Goal: Task Accomplishment & Management: Complete application form

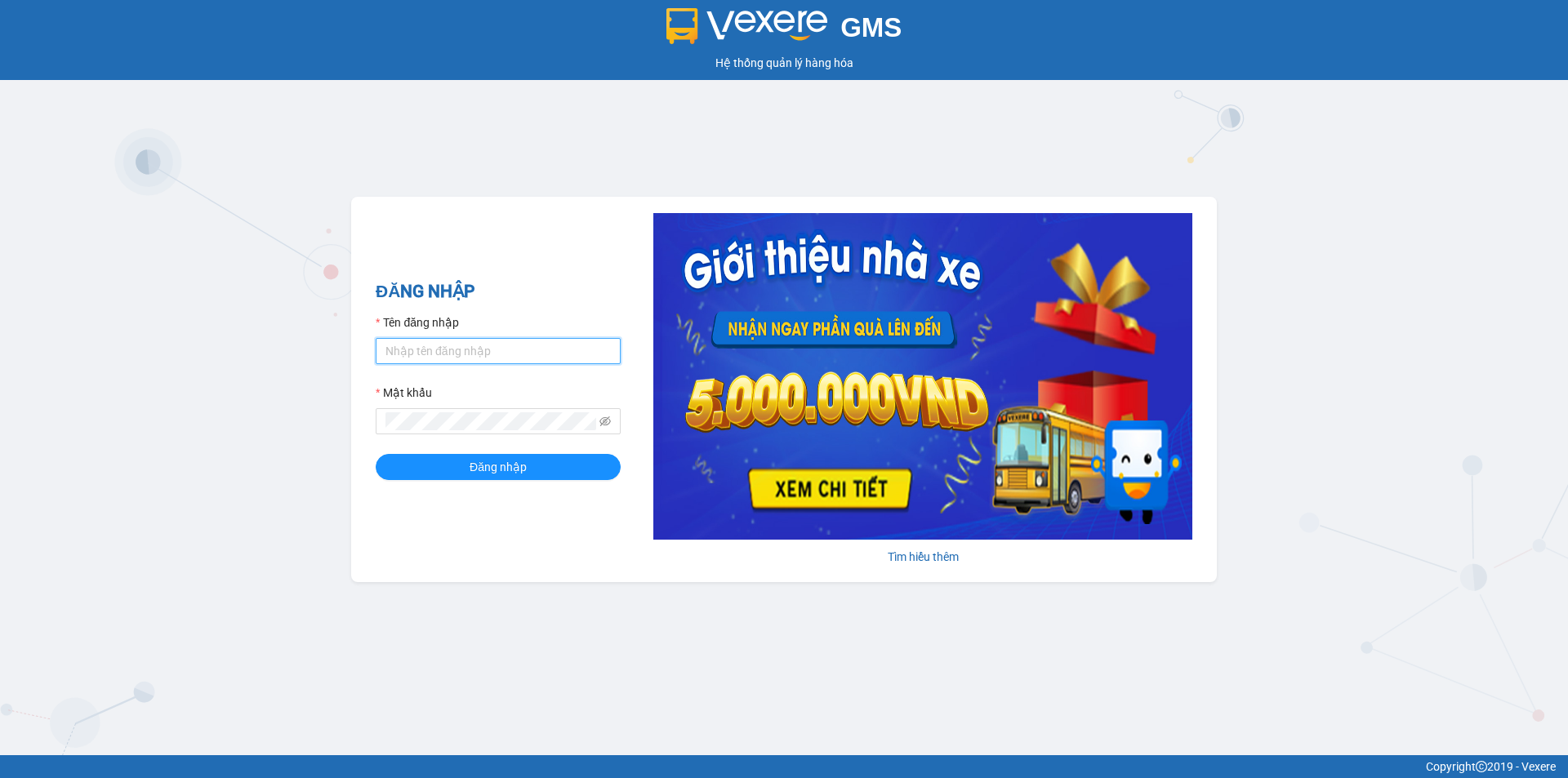
click at [495, 348] on input "Tên đăng nhập" at bounding box center [499, 351] width 245 height 26
type input "nvquoc.hhg"
click at [376, 454] on button "Đăng nhập" at bounding box center [499, 468] width 245 height 26
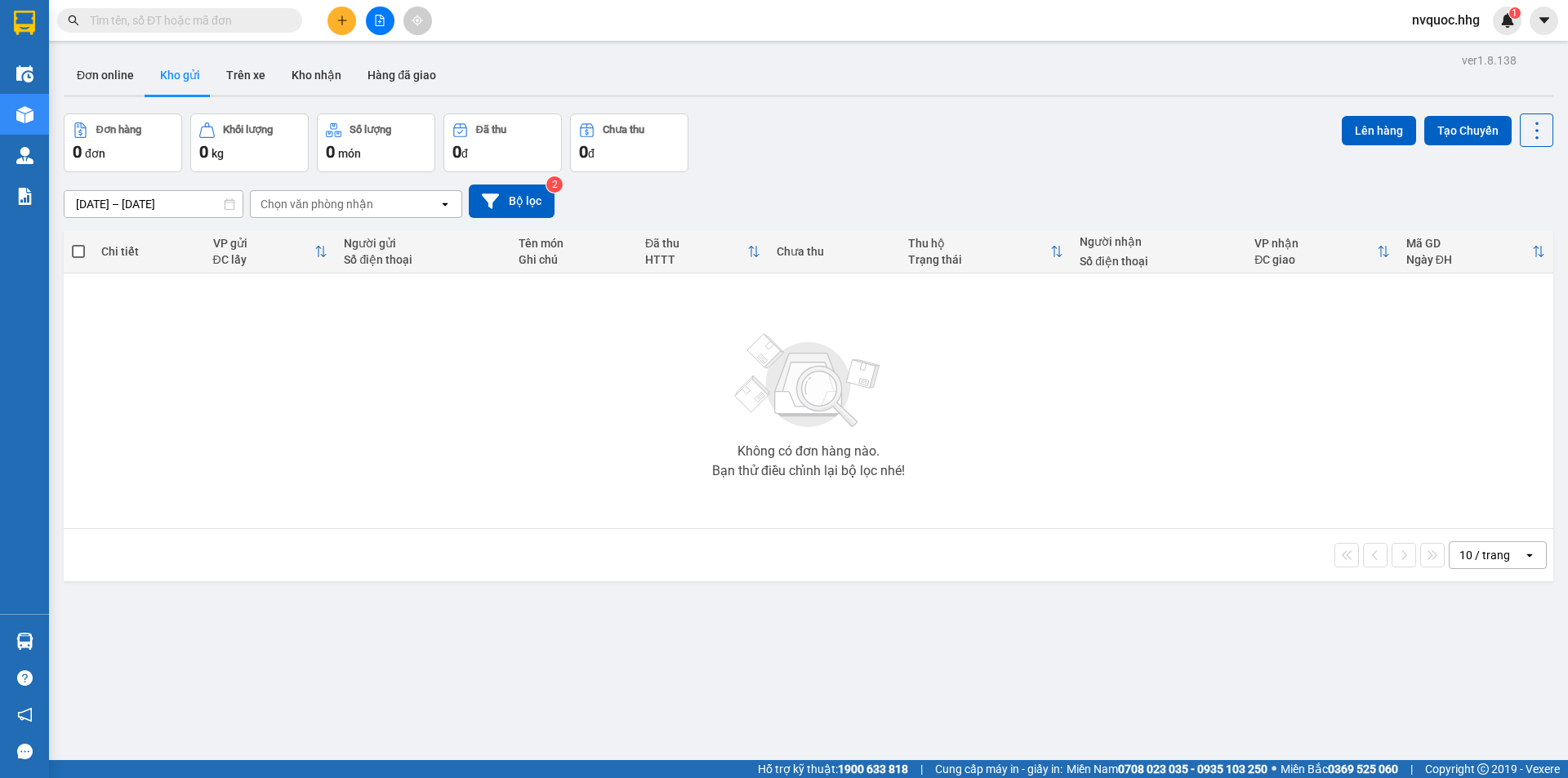
click at [336, 19] on icon "plus" at bounding box center [341, 20] width 11 height 11
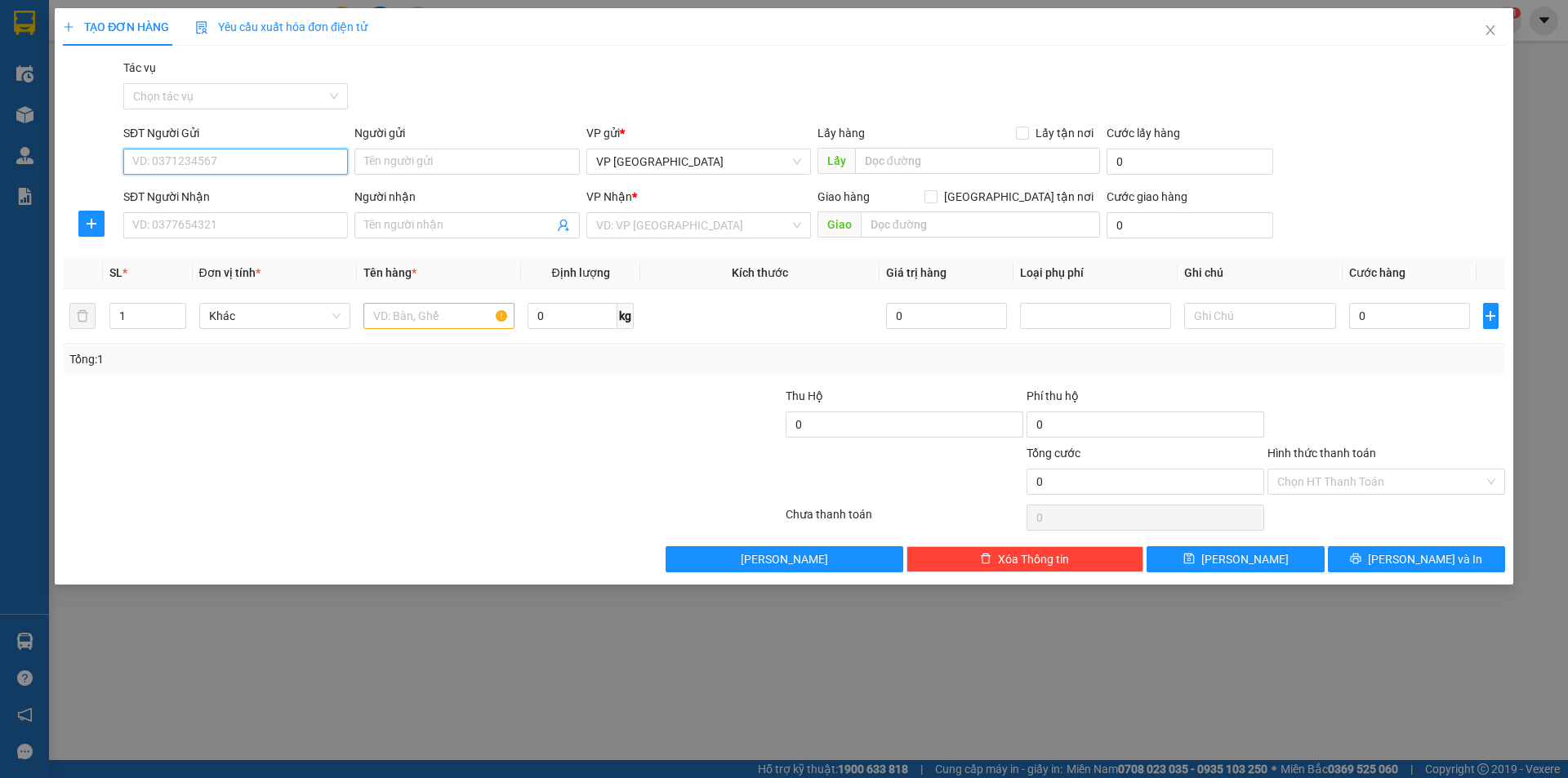
click at [245, 165] on input "SĐT Người Gửi" at bounding box center [236, 161] width 224 height 26
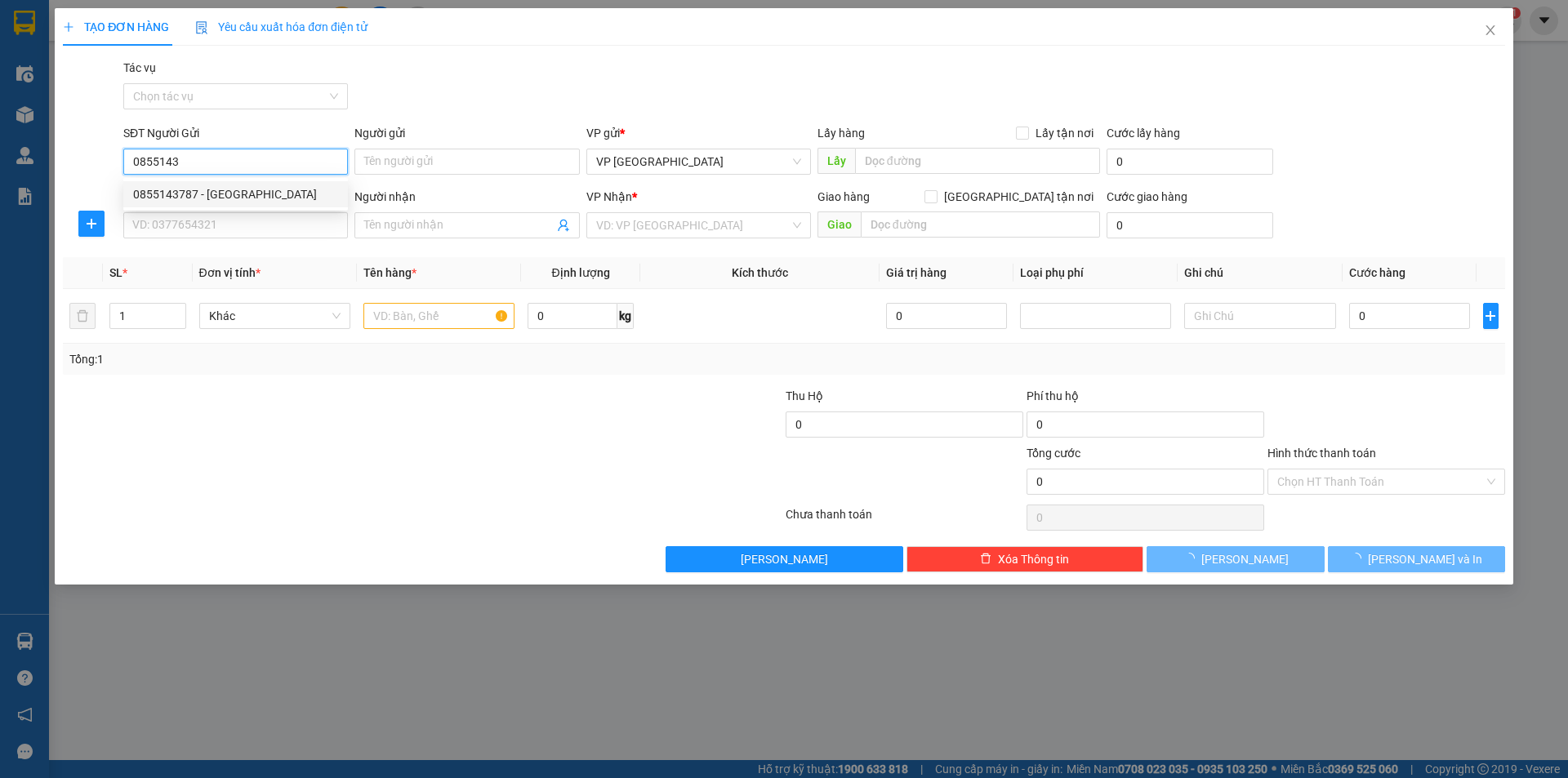
click at [253, 198] on div "0855143787 - Bác Thành" at bounding box center [236, 194] width 205 height 18
type input "0855143787"
type input "Bác Thành"
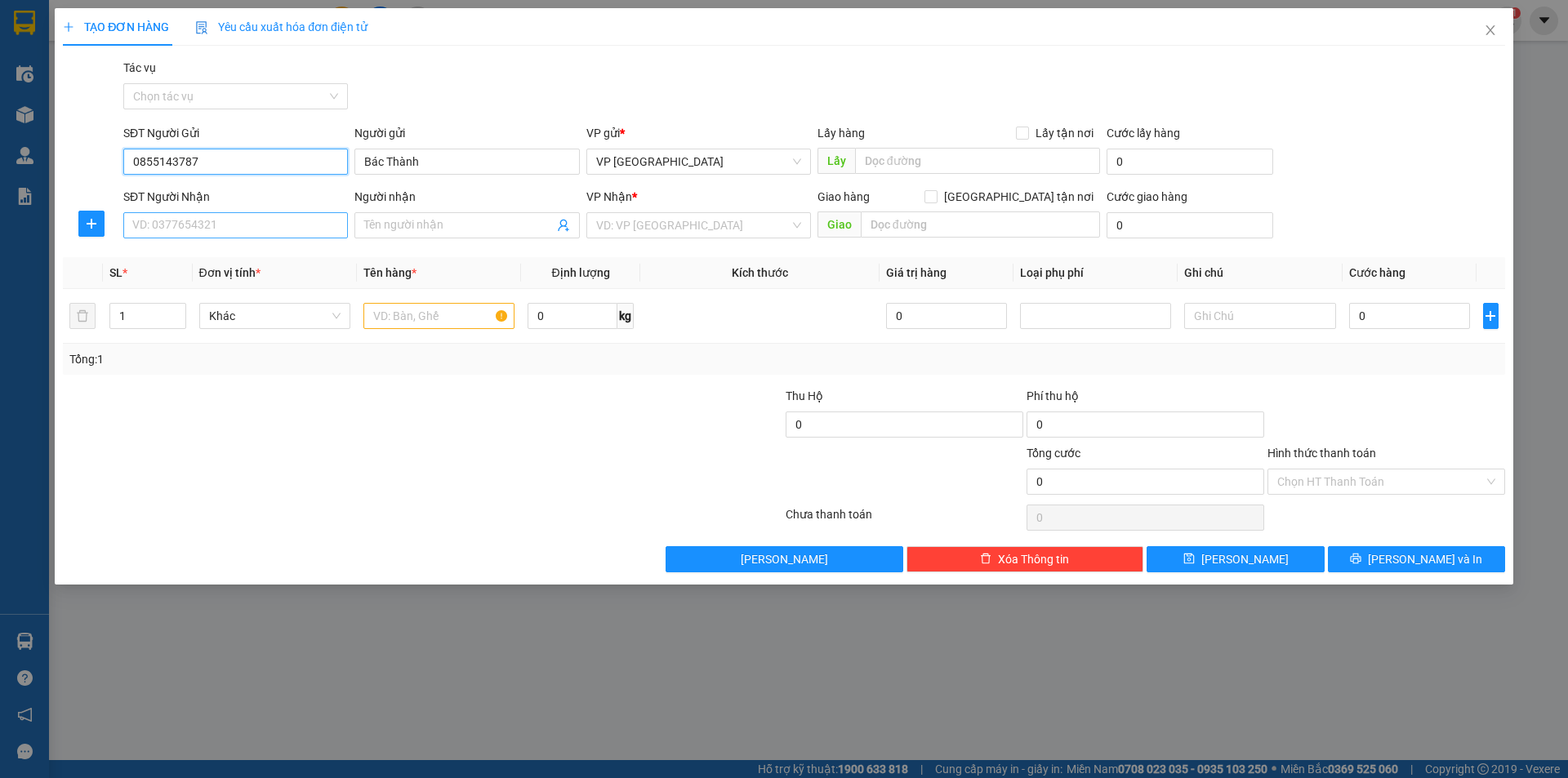
type input "0855143787"
click at [250, 235] on input "SĐT Người Nhận" at bounding box center [236, 226] width 224 height 26
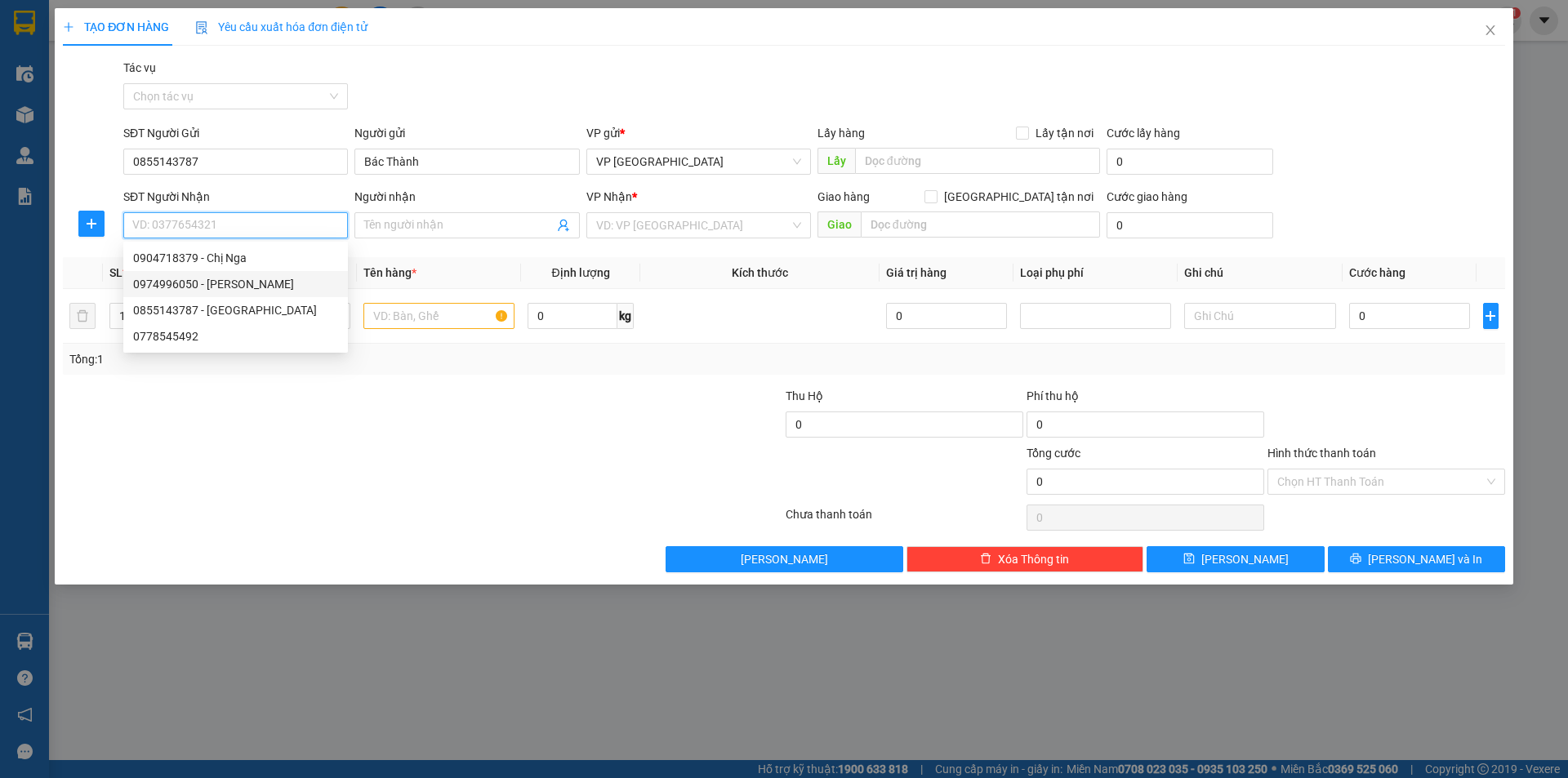
click at [236, 283] on div "0974996050 - Dì Hương" at bounding box center [236, 284] width 205 height 18
type input "0974996050"
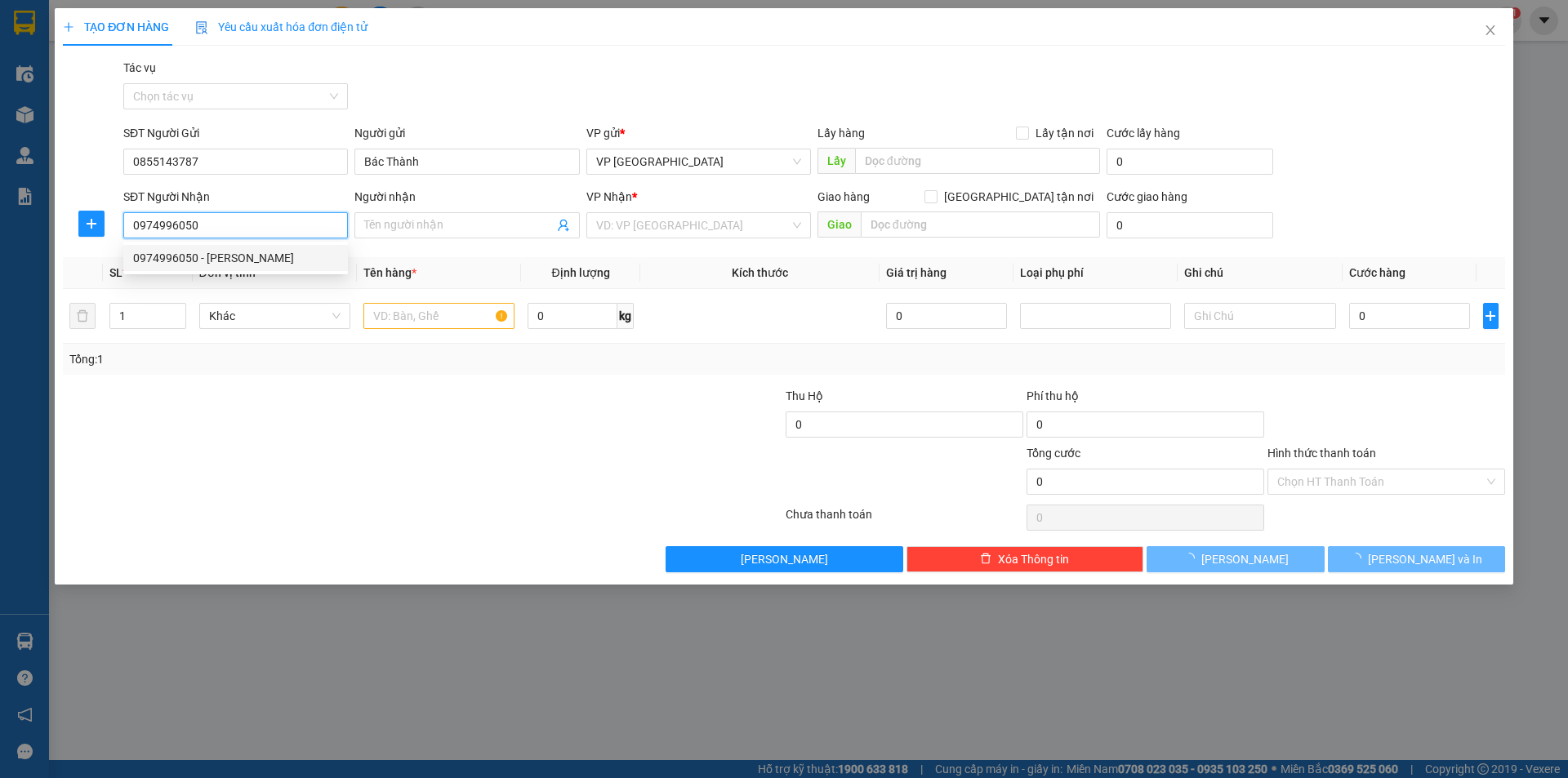
type input "Dì Hương"
type input "đầu cầu Nam Ô"
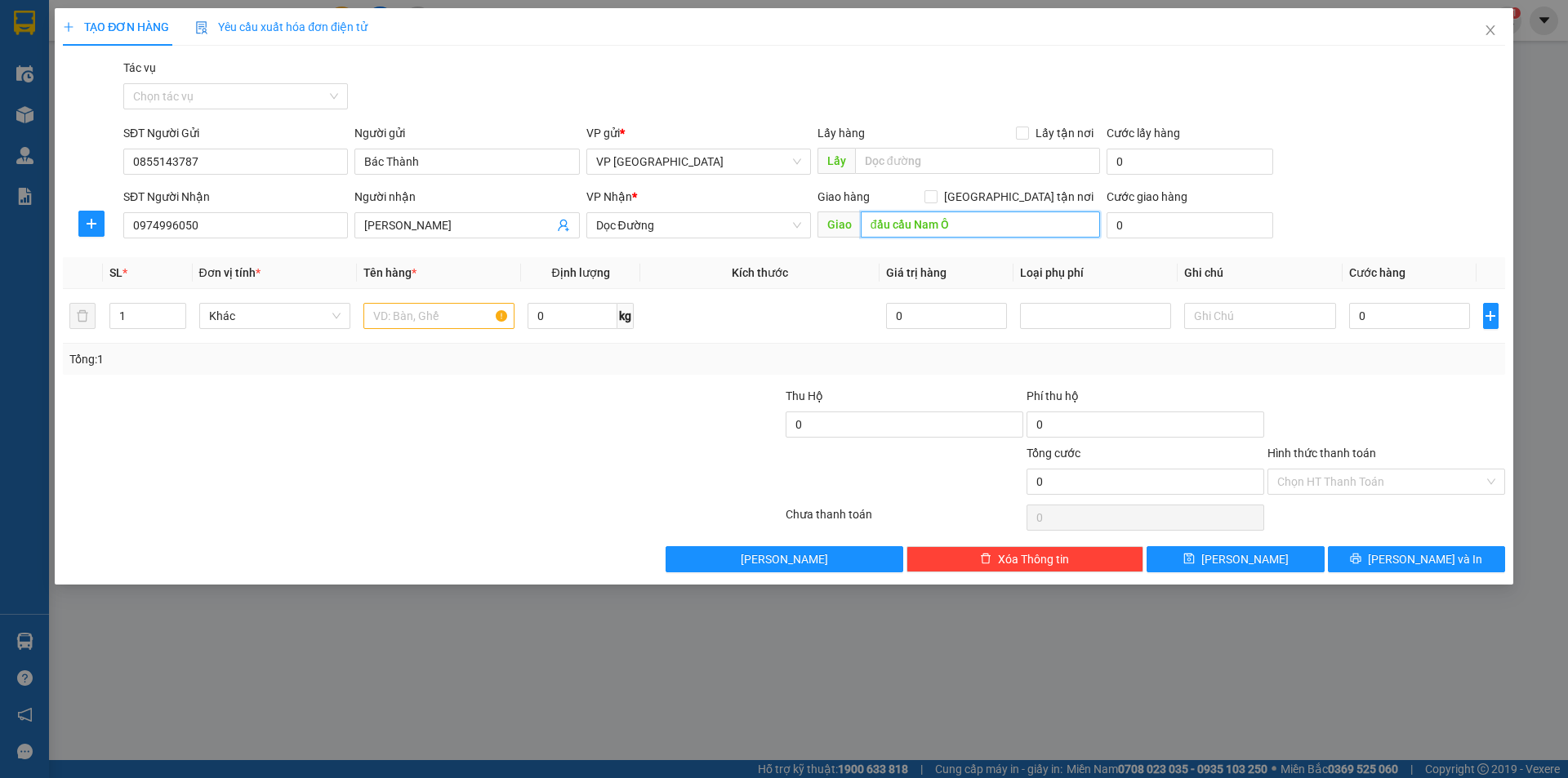
click at [834, 228] on input "đầu cầu Nam Ô" at bounding box center [979, 225] width 239 height 26
click at [834, 224] on input "đầu cầu Nam Ô" at bounding box center [979, 225] width 239 height 26
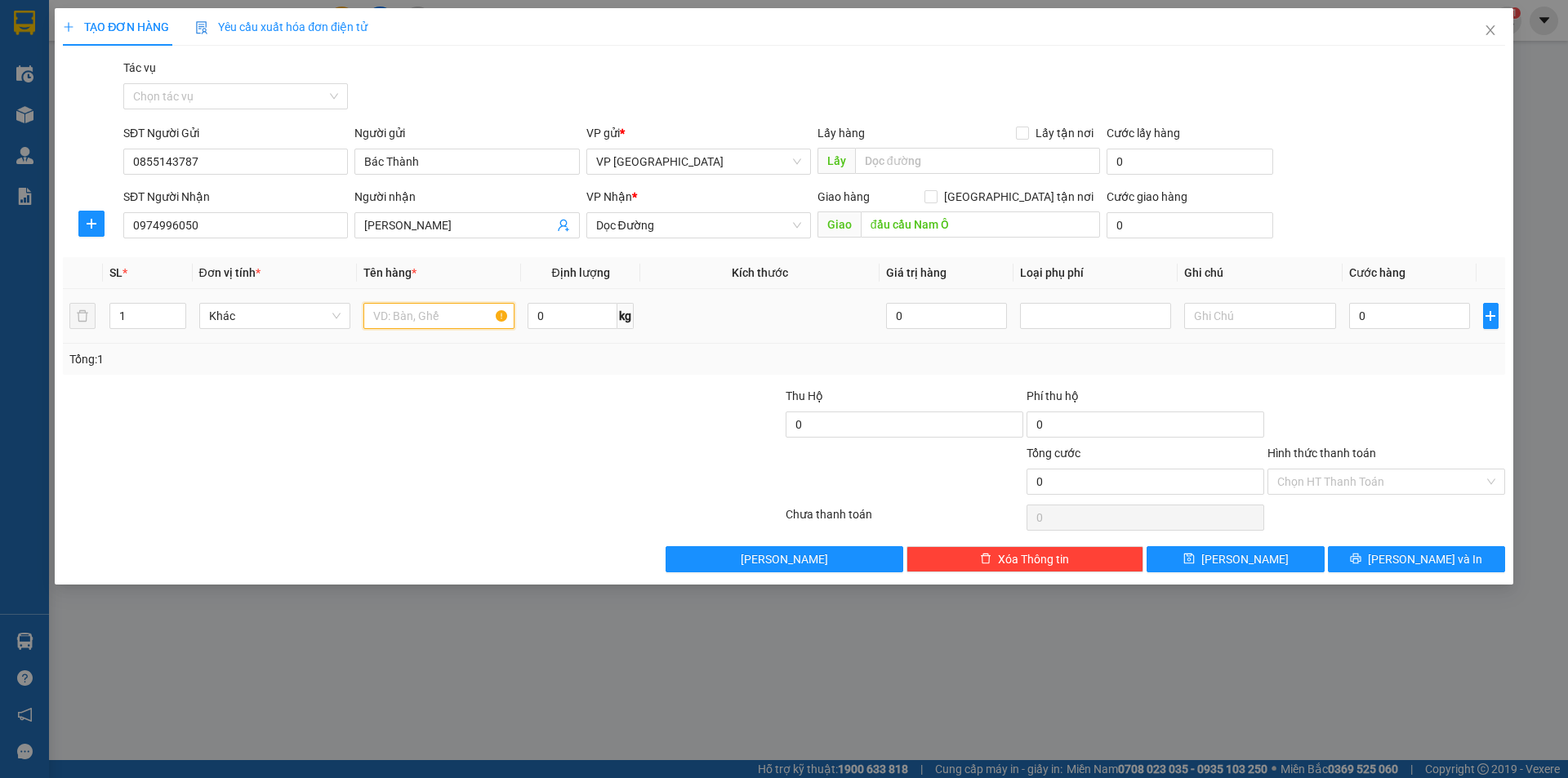
click at [440, 318] on input "text" at bounding box center [439, 316] width 151 height 26
type input "c"
type input "b"
type input "tui đen"
type input "5"
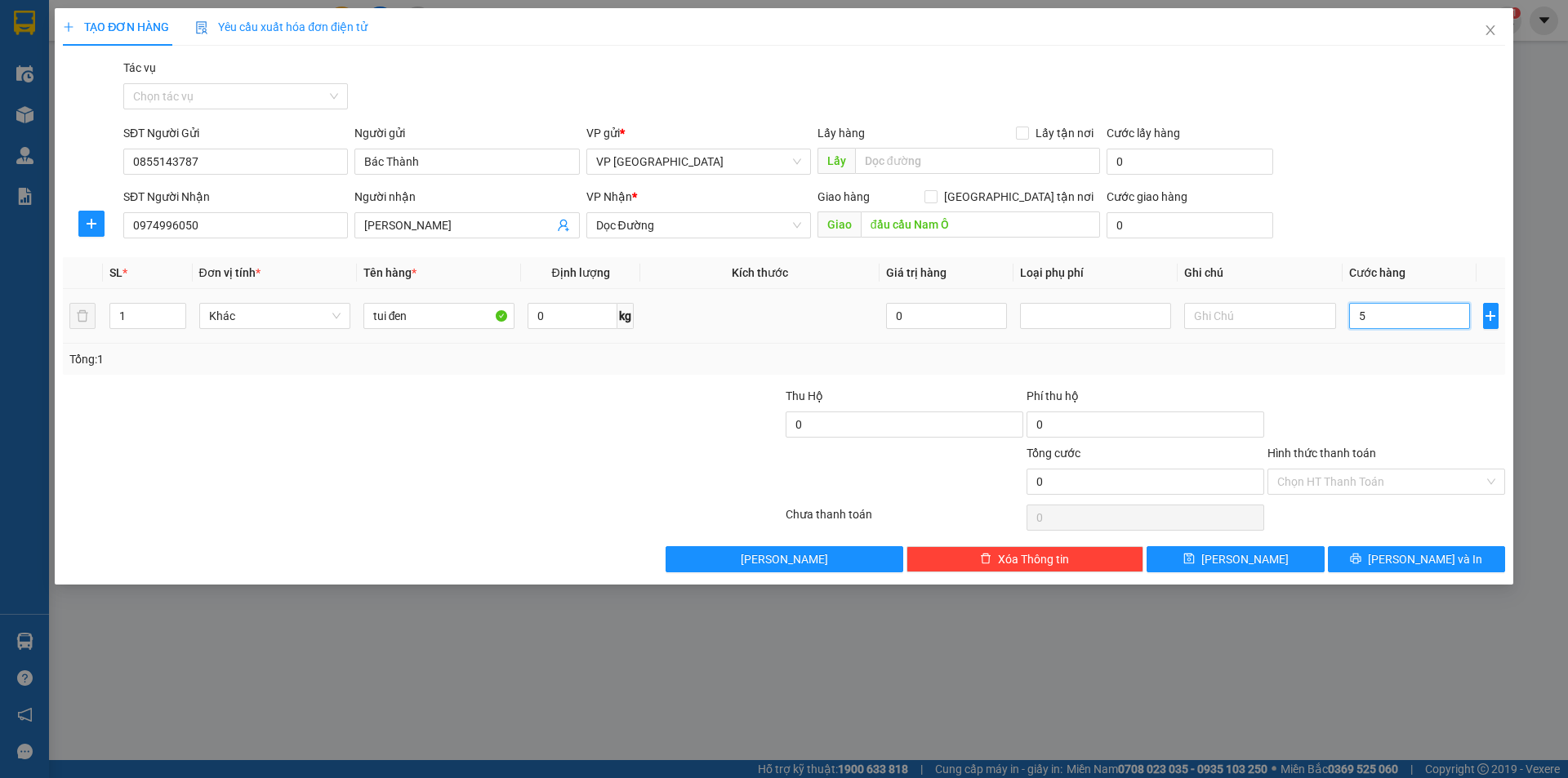
type input "5"
type input "50"
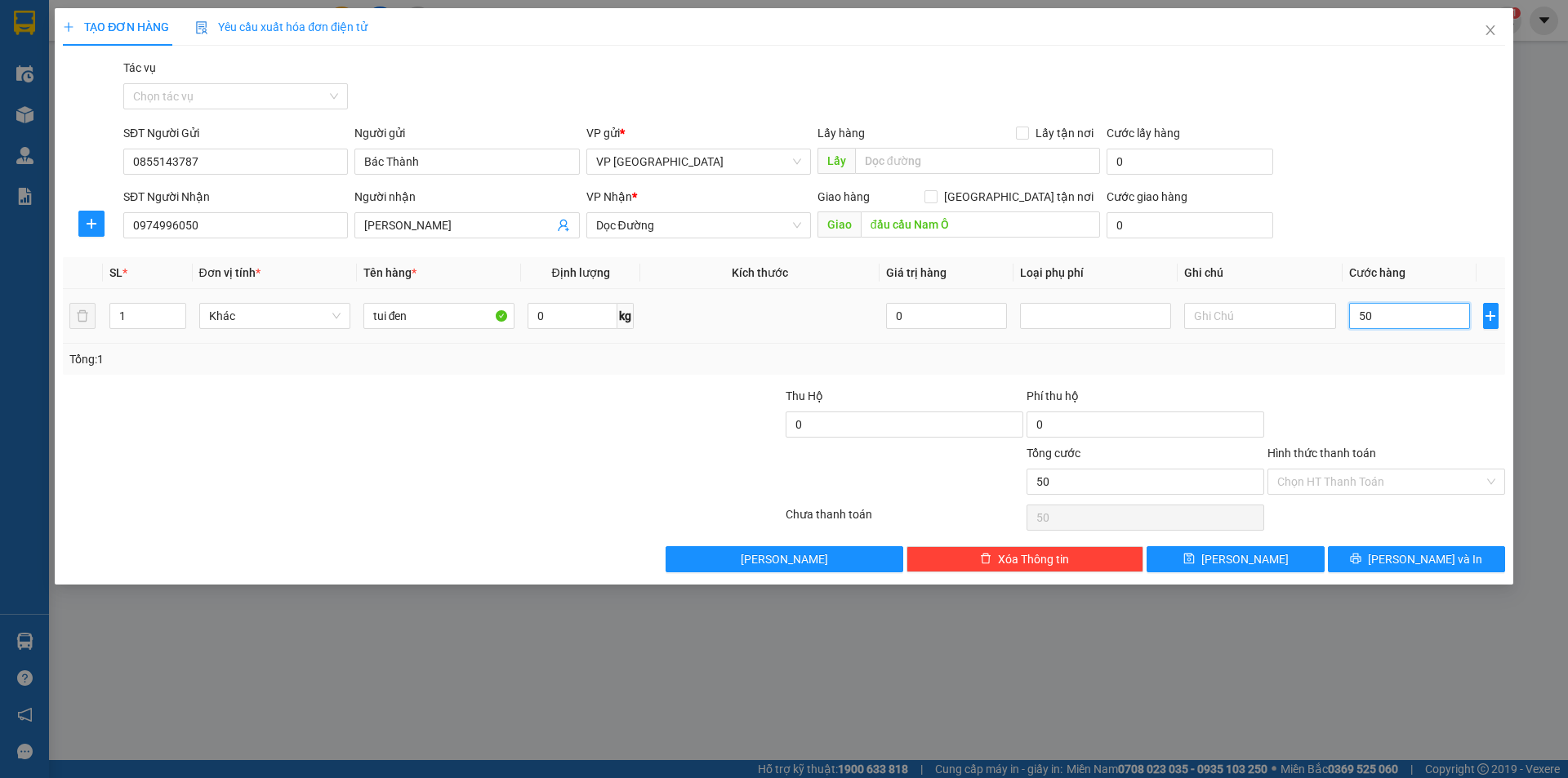
type input "500"
type input "5.000"
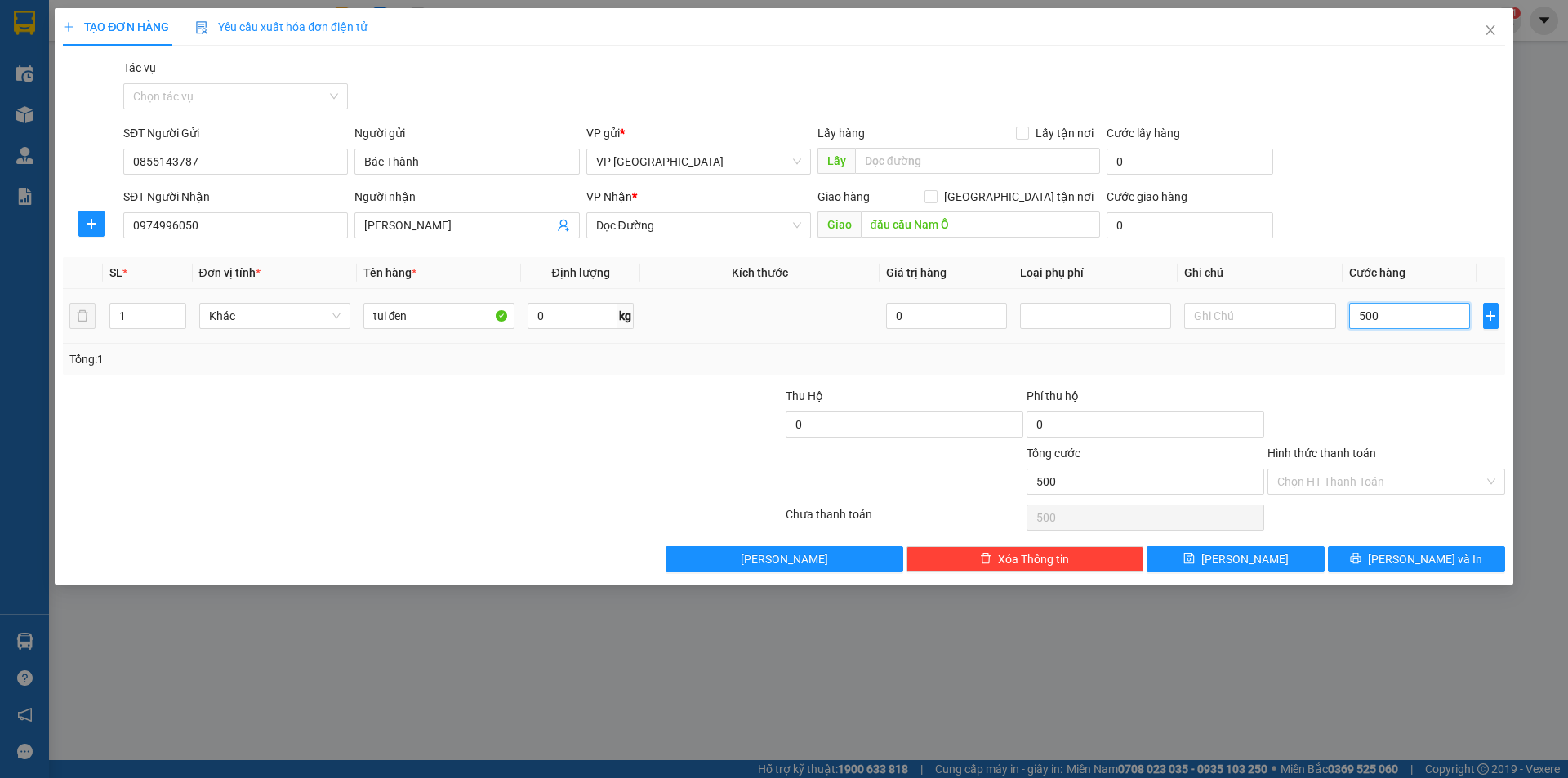
type input "5.000"
type input "50.000"
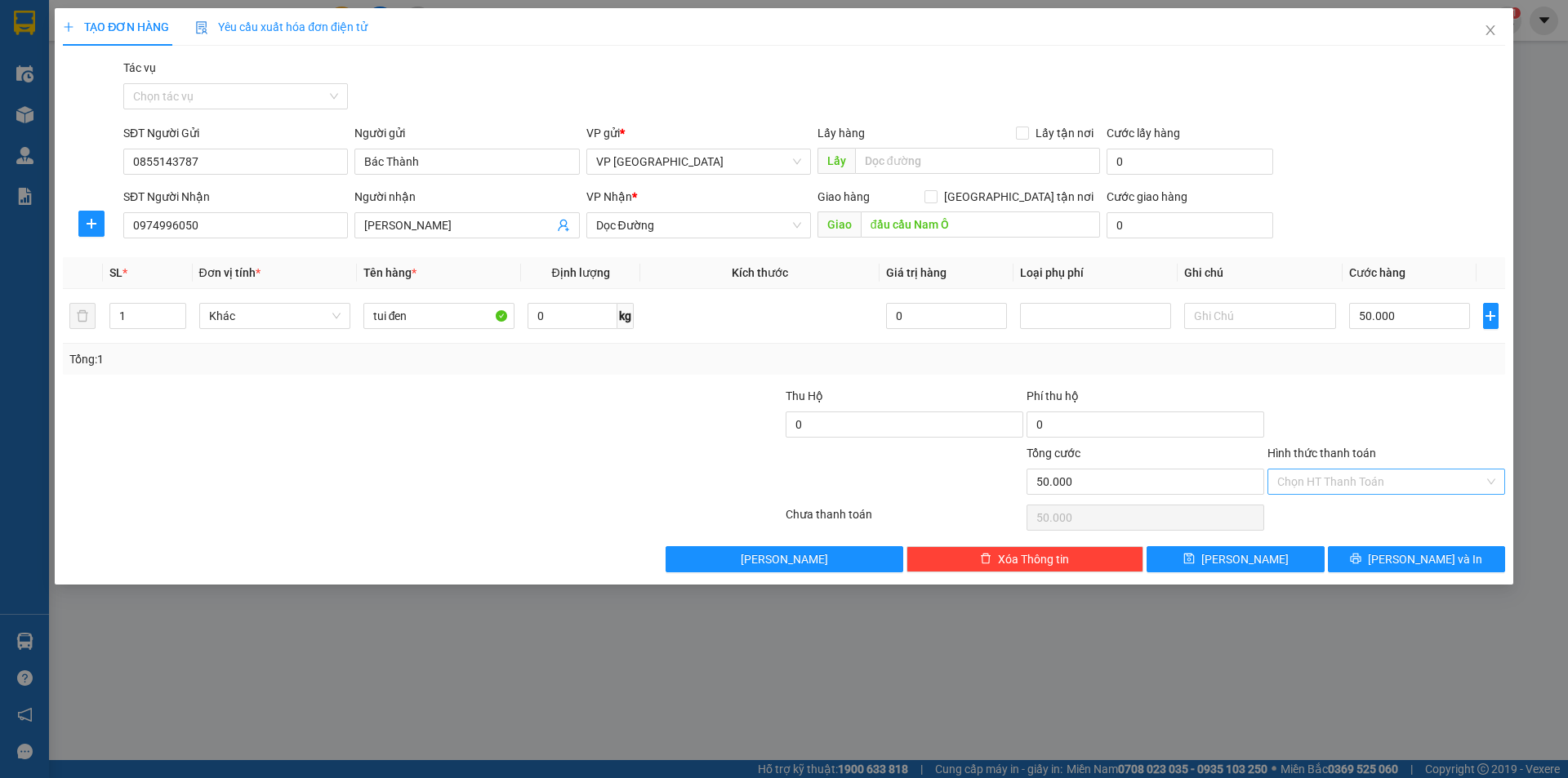
click at [834, 478] on input "Hình thức thanh toán" at bounding box center [1380, 482] width 206 height 25
click at [834, 411] on div at bounding box center [1385, 415] width 241 height 57
click at [834, 320] on input "text" at bounding box center [1259, 316] width 151 height 26
type input "Q"
type input "QUA HẦM HẢI VÂN GỌI"
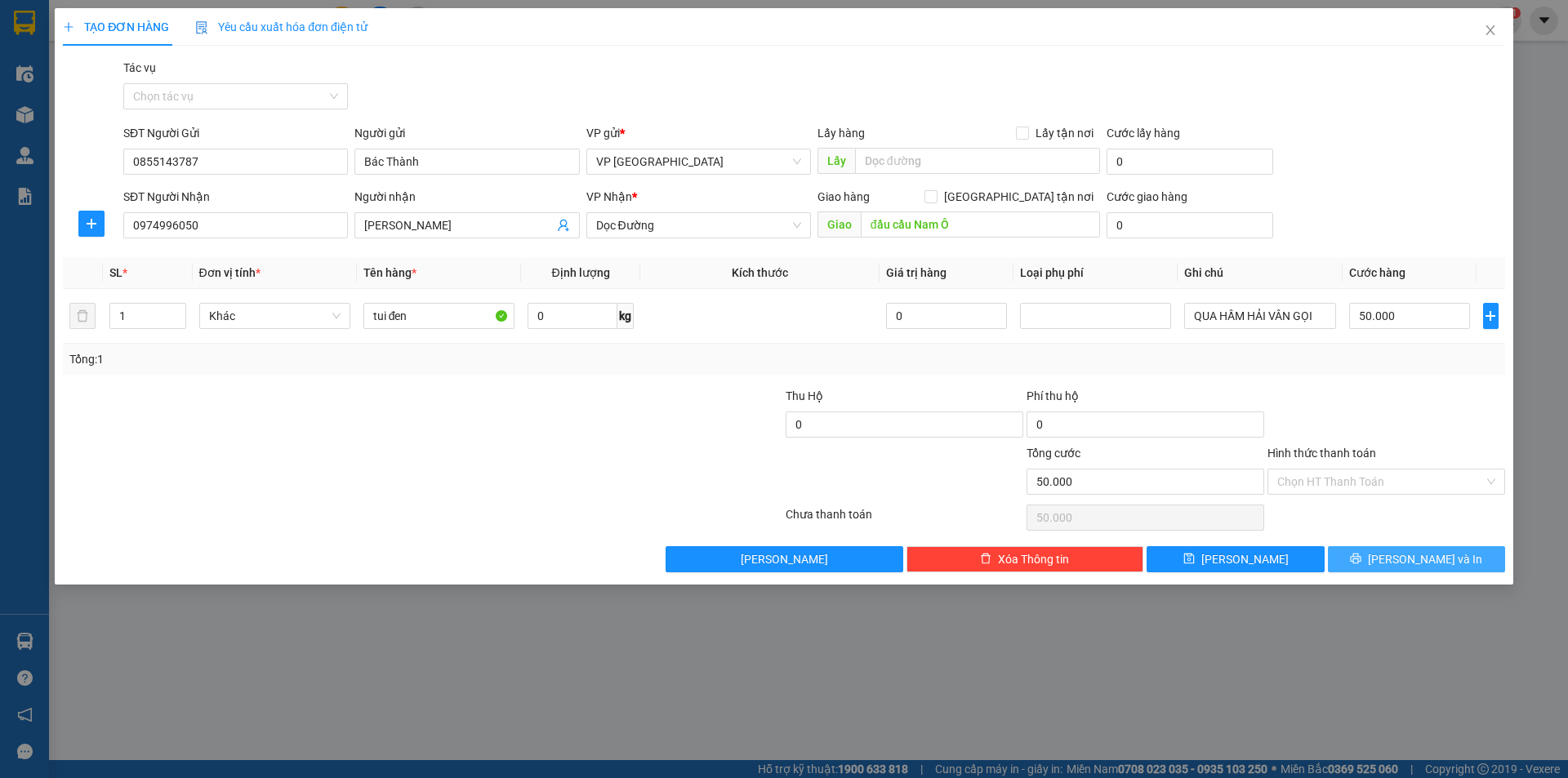
click at [834, 527] on button "Lưu và In" at bounding box center [1416, 559] width 177 height 26
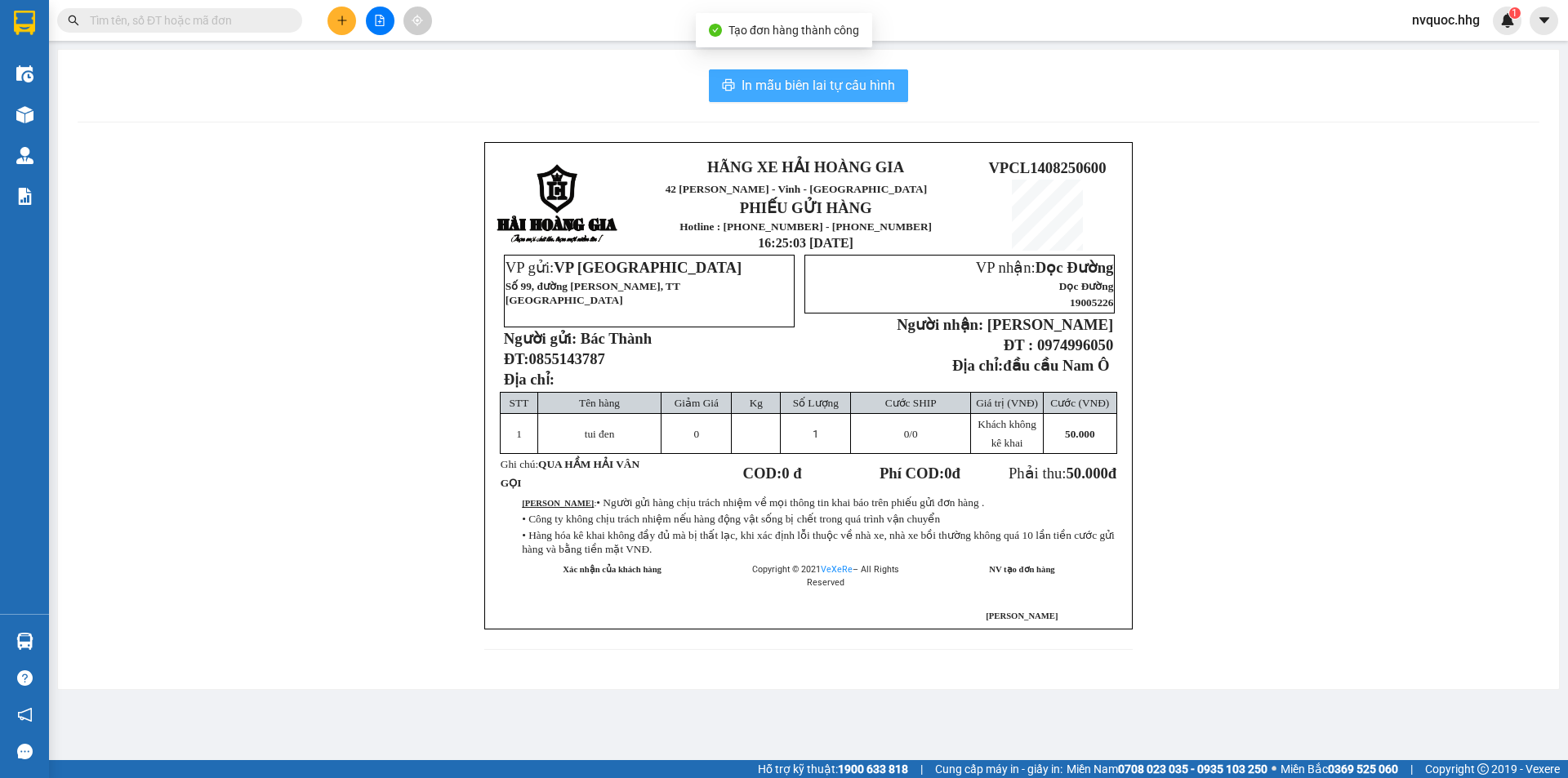
click at [834, 84] on span "In mẫu biên lai tự cấu hình" at bounding box center [818, 85] width 154 height 20
